Goal: Navigation & Orientation: Find specific page/section

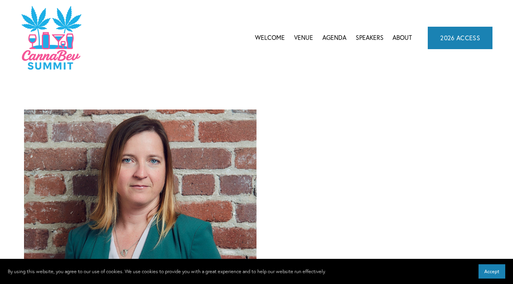
click at [304, 39] on link "Venue" at bounding box center [303, 38] width 19 height 12
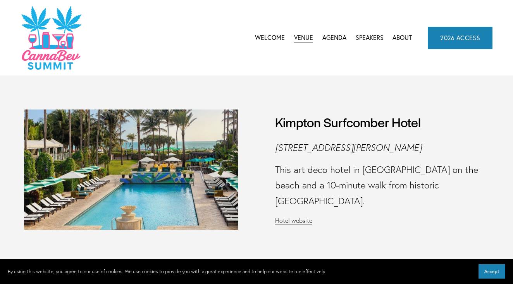
click at [337, 38] on span "Agenda" at bounding box center [334, 38] width 24 height 10
click at [267, 39] on link "Welcome" at bounding box center [270, 38] width 30 height 12
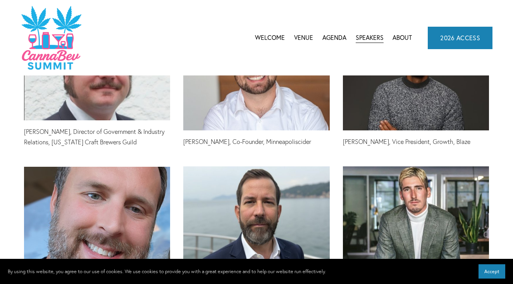
scroll to position [2608, 0]
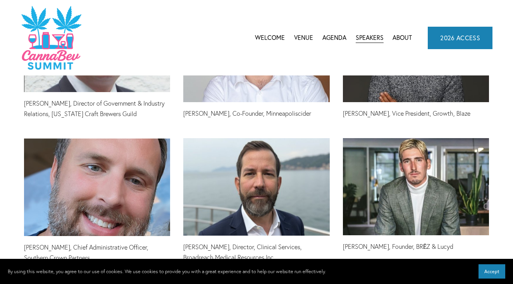
click at [267, 38] on link "Welcome" at bounding box center [270, 38] width 30 height 12
